Goal: Information Seeking & Learning: Learn about a topic

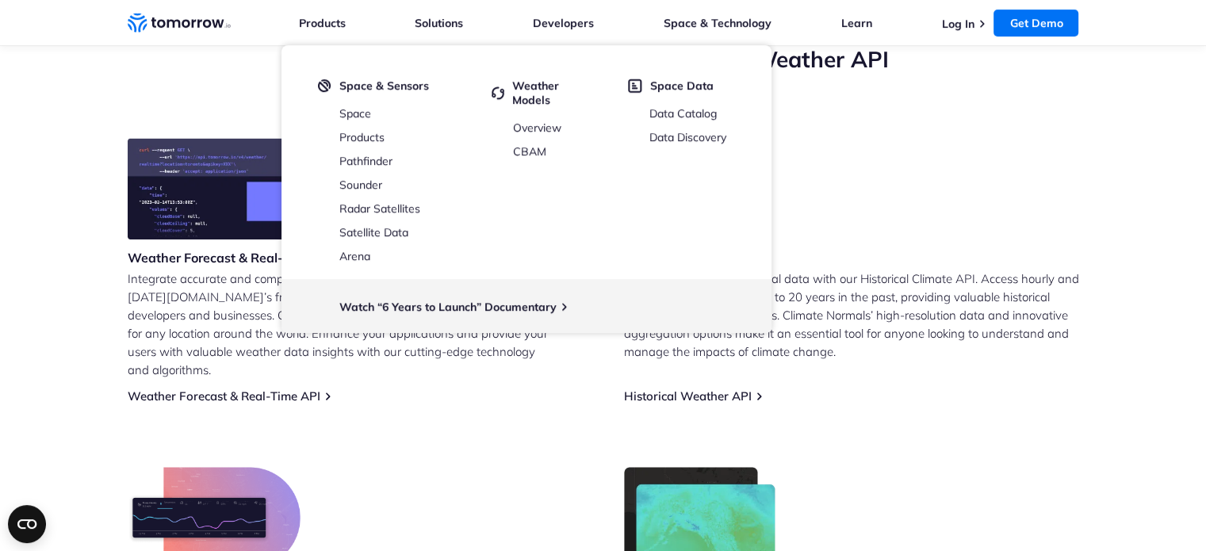
click at [921, 336] on p "Unlock the power of historical data with our Historical Climate API. Access hou…" at bounding box center [851, 314] width 455 height 91
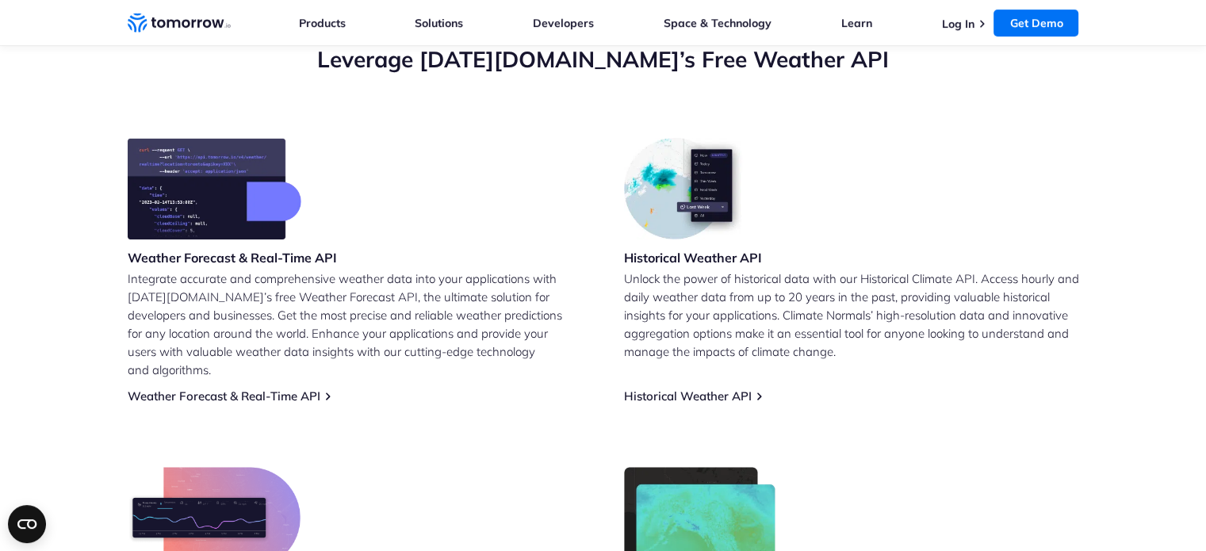
click at [916, 229] on div "Historical Weather API Unlock the power of historical data with our Historical …" at bounding box center [851, 271] width 455 height 266
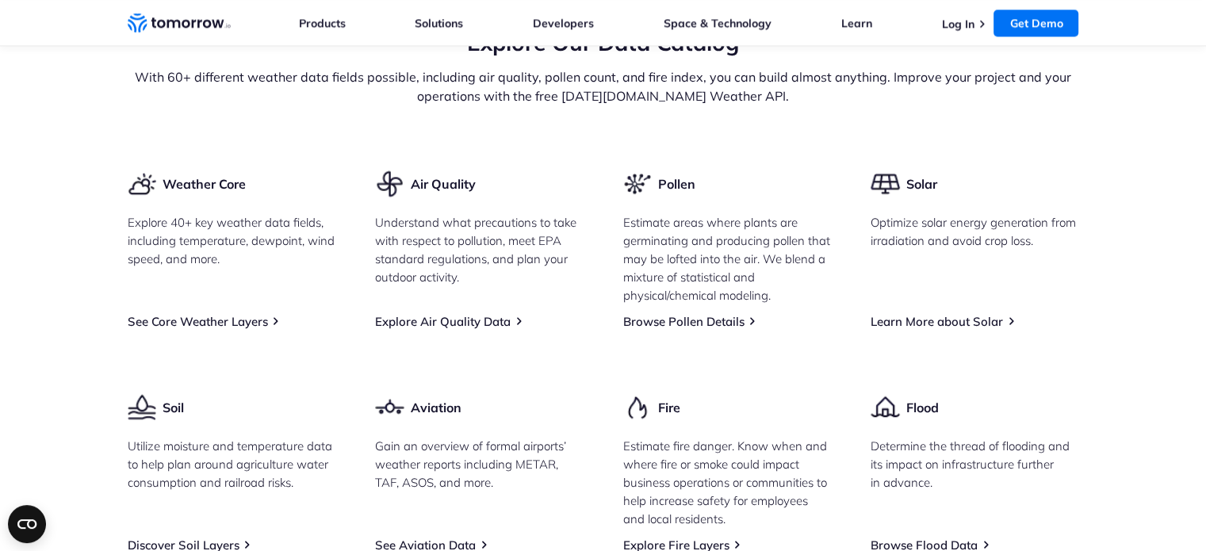
scroll to position [1931, 0]
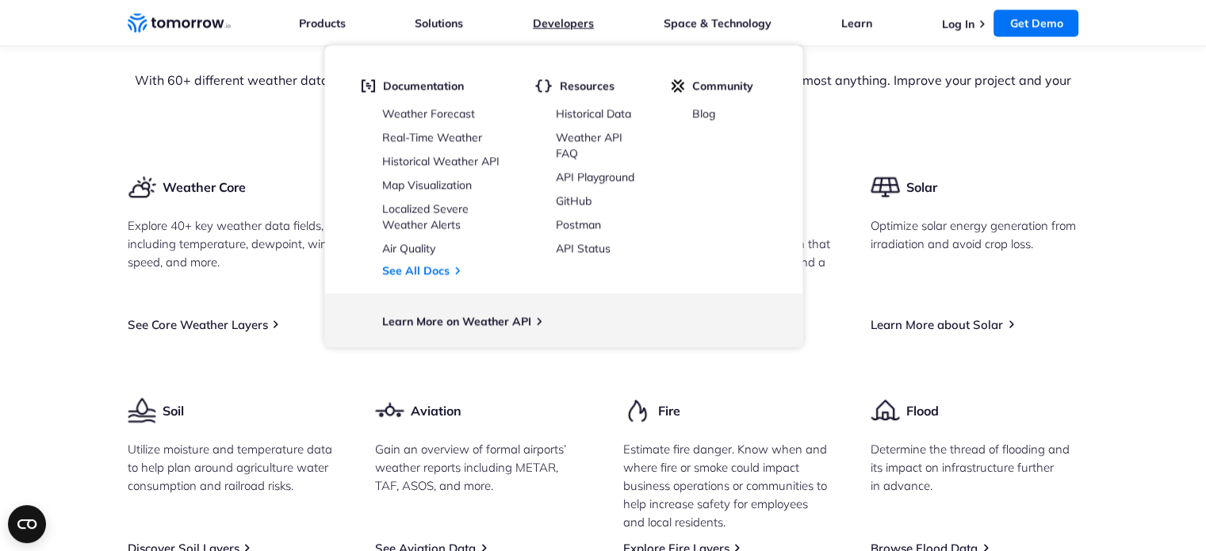
click at [554, 17] on link "Developers" at bounding box center [563, 23] width 61 height 14
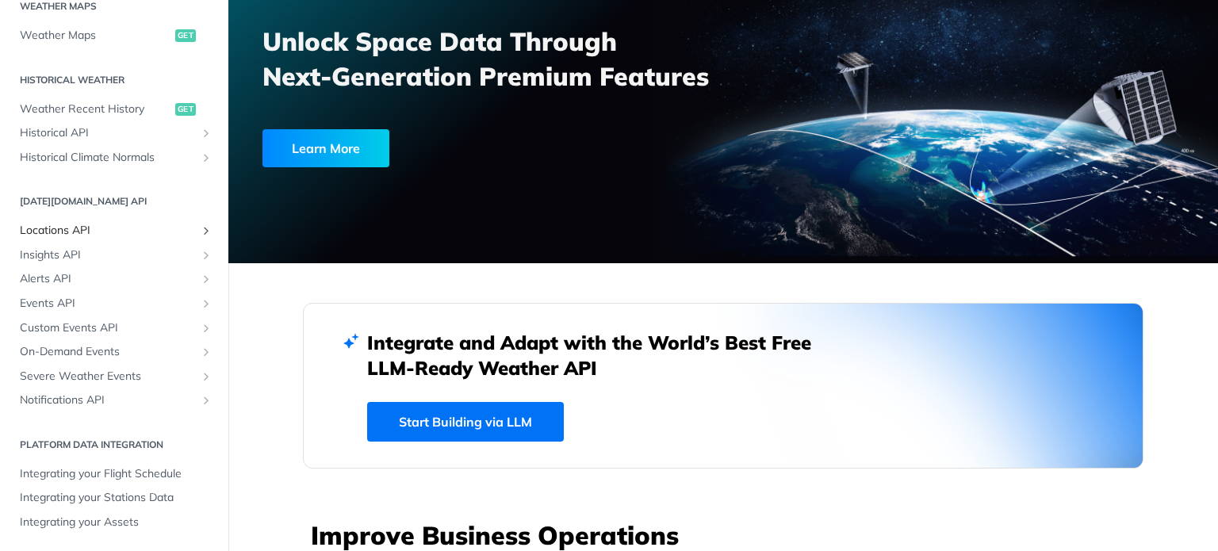
scroll to position [141, 0]
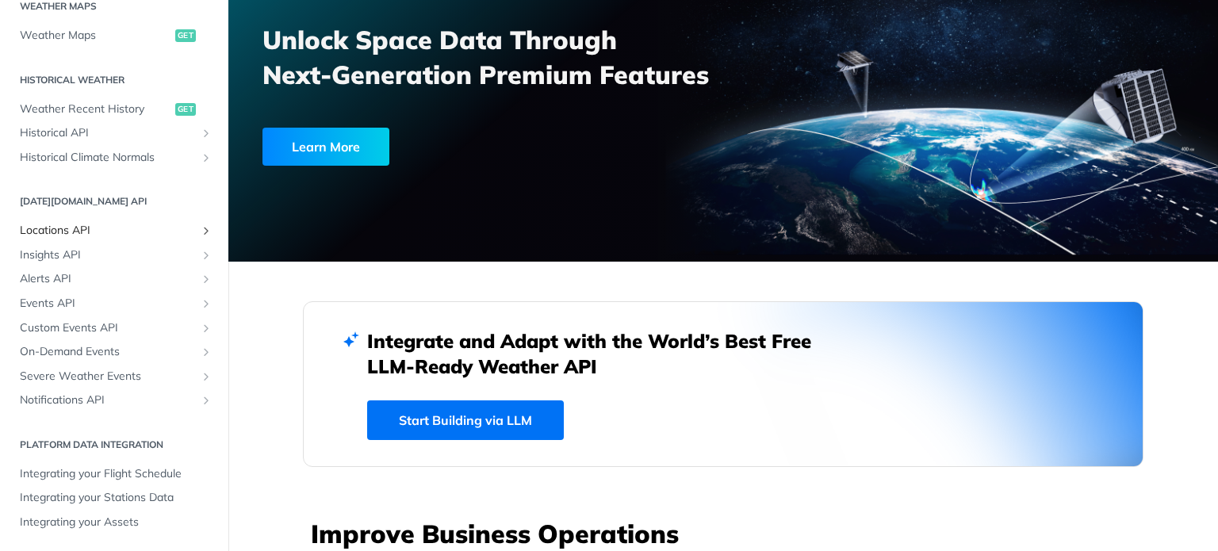
click at [133, 230] on span "Locations API" at bounding box center [108, 231] width 176 height 16
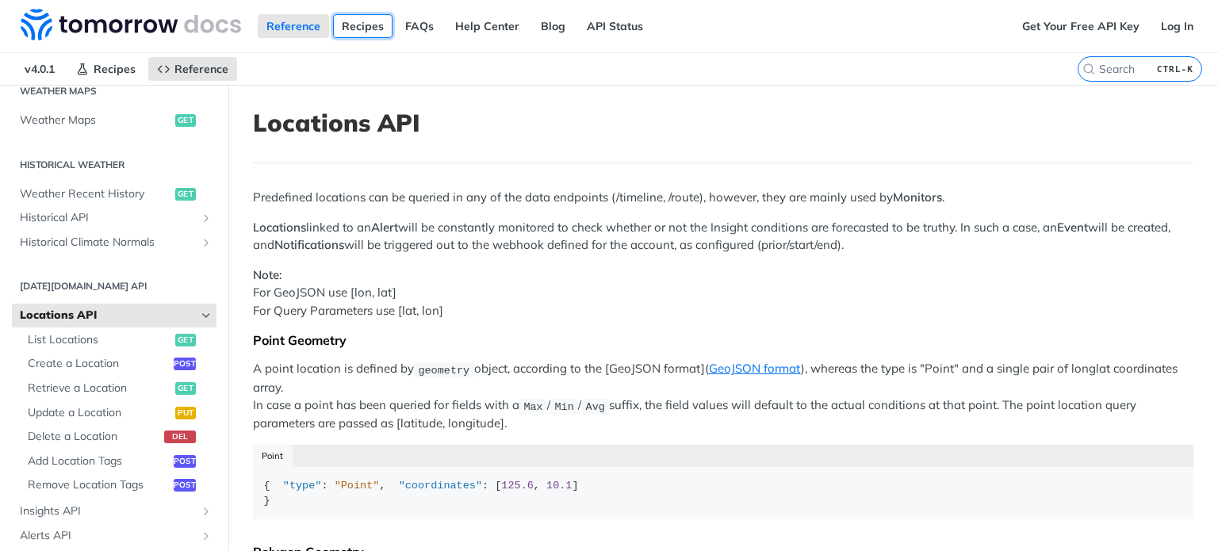
click at [371, 32] on link "Recipes" at bounding box center [362, 26] width 59 height 24
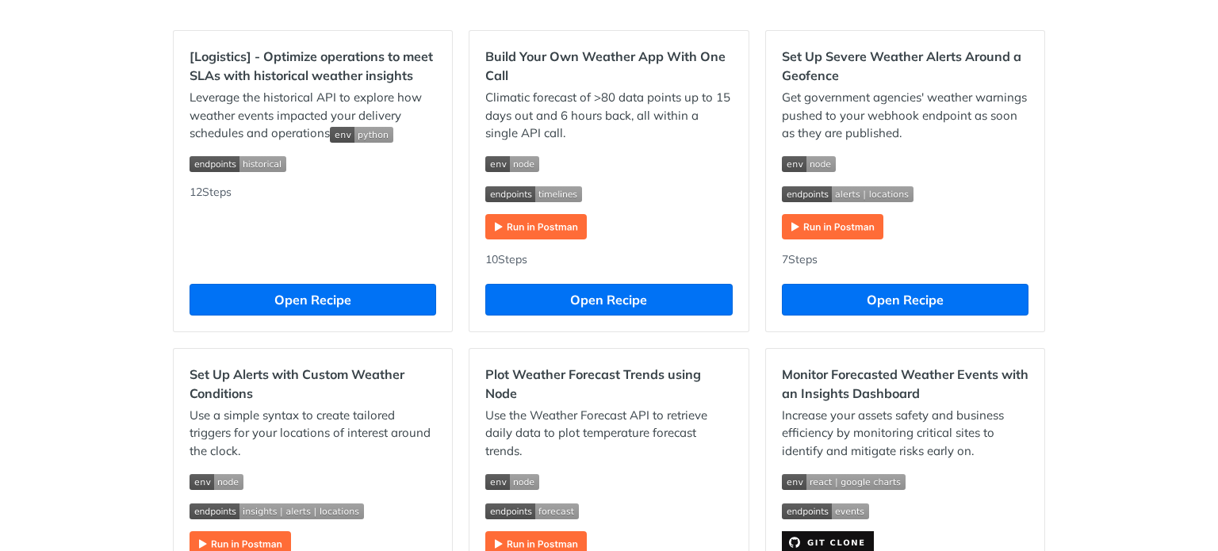
scroll to position [505, 0]
click at [469, 102] on div "Build Your Own Weather App With One Call Climatic forecast of >80 data points u…" at bounding box center [608, 181] width 278 height 300
